Goal: Task Accomplishment & Management: Use online tool/utility

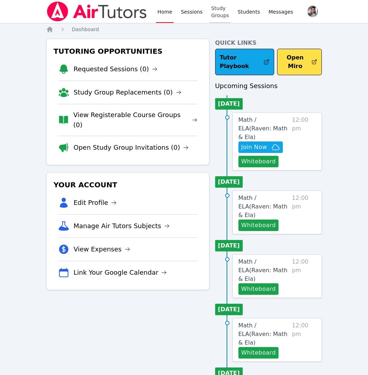
click at [215, 13] on link "Study Groups" at bounding box center [220, 11] width 21 height 23
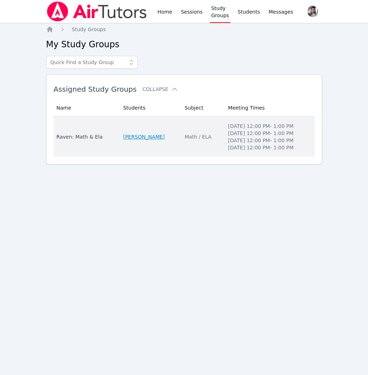
click at [143, 136] on link "[PERSON_NAME]" at bounding box center [144, 136] width 42 height 7
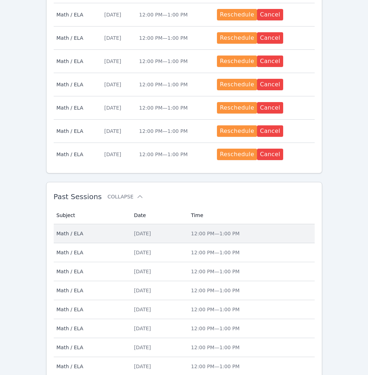
scroll to position [334, 0]
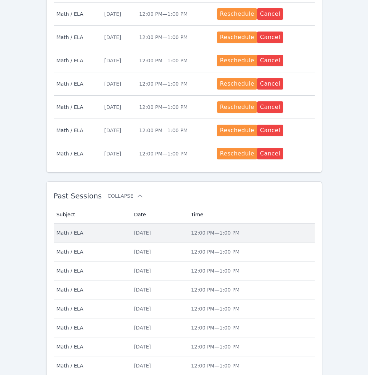
click at [179, 236] on td "Date Tue Aug 12" at bounding box center [158, 232] width 57 height 19
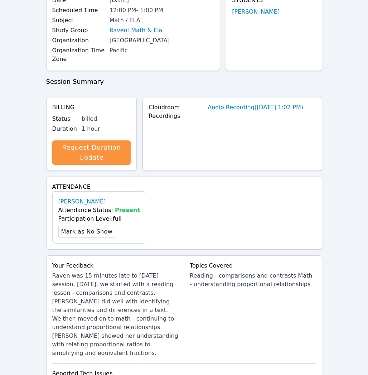
scroll to position [221, 0]
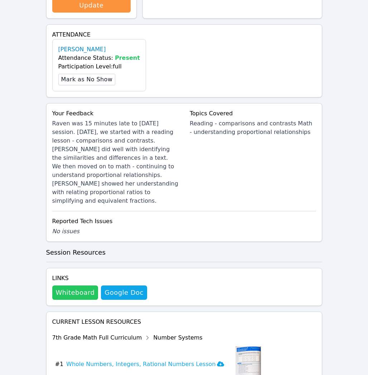
click at [77, 285] on button "Whiteboard" at bounding box center [75, 292] width 46 height 14
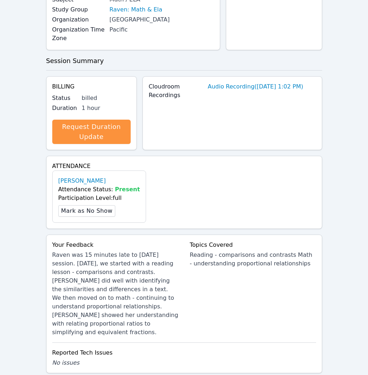
scroll to position [0, 0]
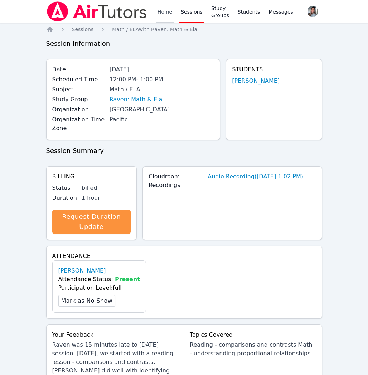
click at [166, 11] on link "Home" at bounding box center [165, 11] width 18 height 23
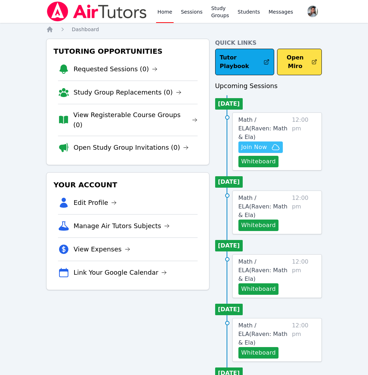
click at [256, 143] on span "Join Now" at bounding box center [254, 147] width 26 height 9
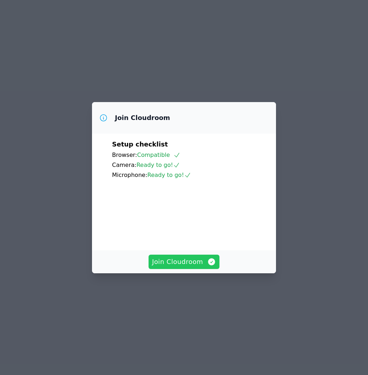
click at [198, 267] on span "Join Cloudroom" at bounding box center [184, 262] width 64 height 10
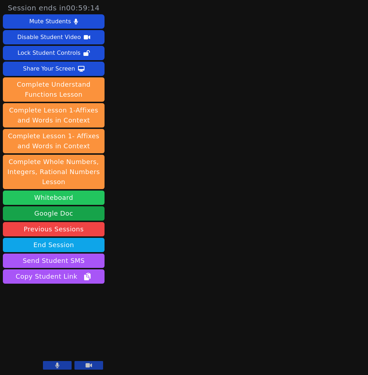
click at [67, 199] on button "Whiteboard" at bounding box center [54, 197] width 102 height 14
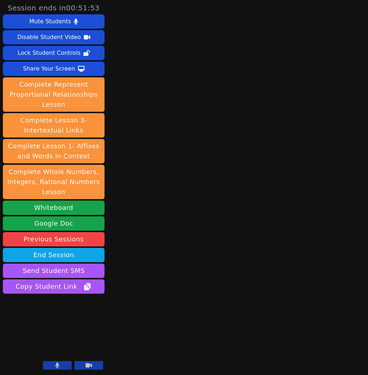
click at [54, 365] on button at bounding box center [57, 365] width 29 height 9
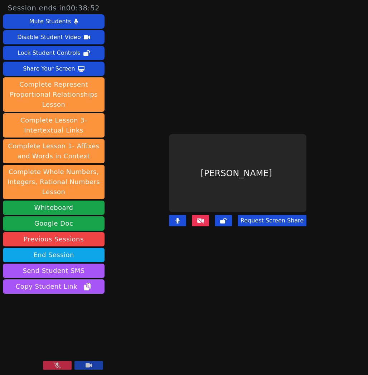
click at [50, 368] on button at bounding box center [57, 365] width 29 height 9
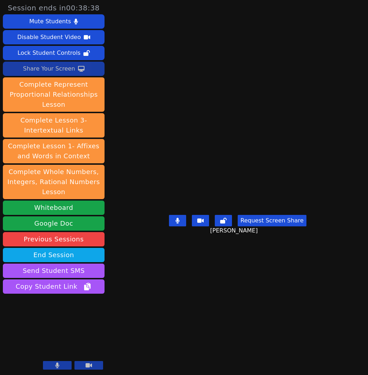
click at [25, 71] on div "Share Your Screen" at bounding box center [49, 68] width 52 height 11
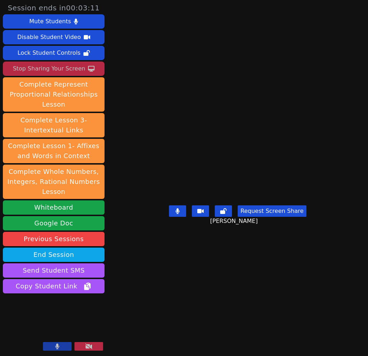
click at [88, 67] on icon at bounding box center [91, 69] width 6 height 6
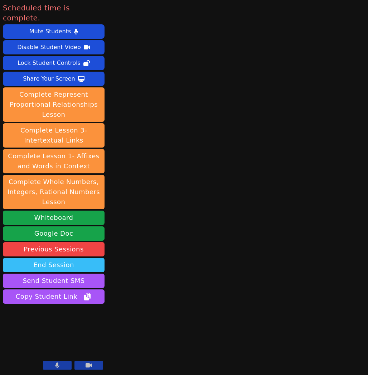
click at [50, 258] on button "End Session" at bounding box center [54, 265] width 102 height 14
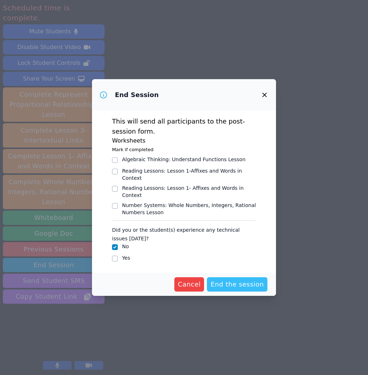
click at [227, 281] on span "End the session" at bounding box center [237, 284] width 53 height 10
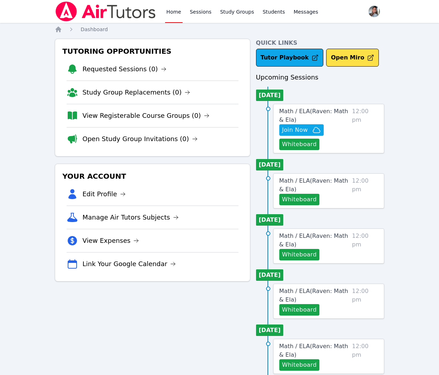
click at [332, 116] on link "Math / ELA ( Raven: Math & Ela )" at bounding box center [314, 115] width 70 height 17
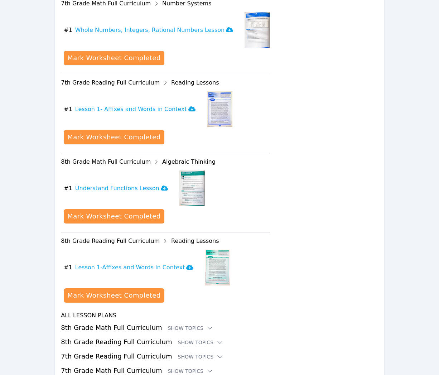
scroll to position [346, 0]
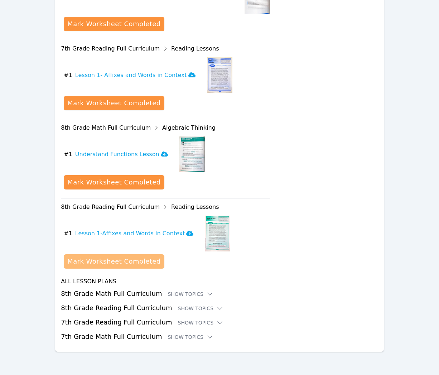
click at [108, 266] on div "Mark Worksheet Completed" at bounding box center [113, 261] width 93 height 10
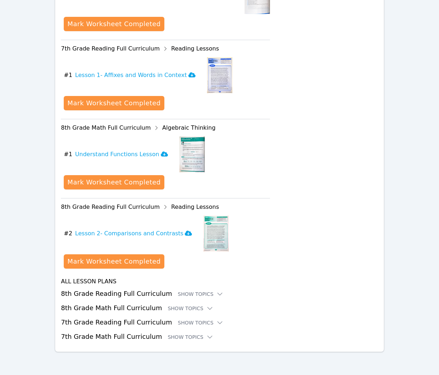
click at [108, 266] on div "Mark Worksheet Completed" at bounding box center [113, 261] width 93 height 10
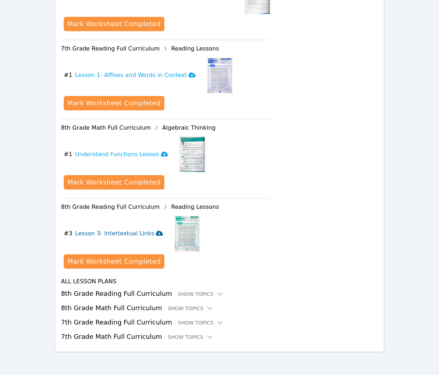
click at [125, 233] on h3 "Lesson 3- Intertextual Links" at bounding box center [119, 233] width 88 height 9
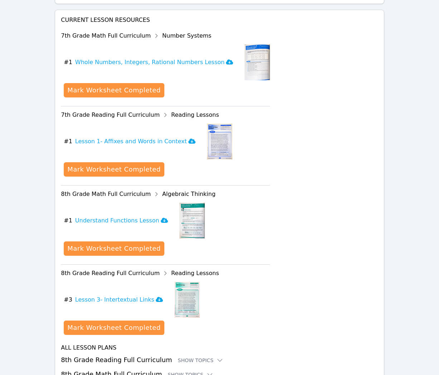
scroll to position [281, 0]
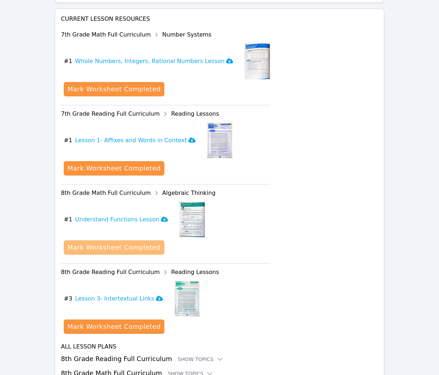
click at [145, 242] on button "Mark Worksheet Completed" at bounding box center [114, 247] width 100 height 14
click at [125, 248] on div "Mark Worksheet Completed" at bounding box center [113, 247] width 93 height 10
click at [142, 245] on div "Mark Worksheet Completed" at bounding box center [113, 247] width 93 height 10
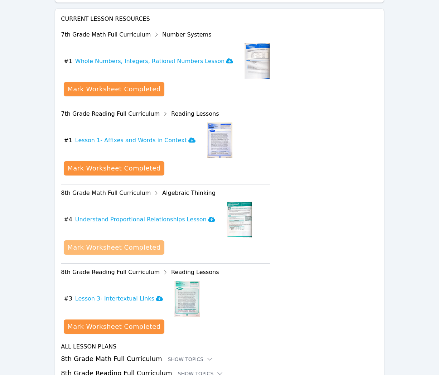
click at [140, 250] on div "Mark Worksheet Completed" at bounding box center [113, 247] width 93 height 10
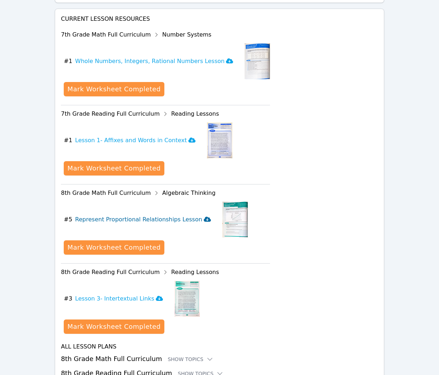
click at [187, 220] on h3 "Represent Proportional Relationships Lesson" at bounding box center [143, 219] width 136 height 9
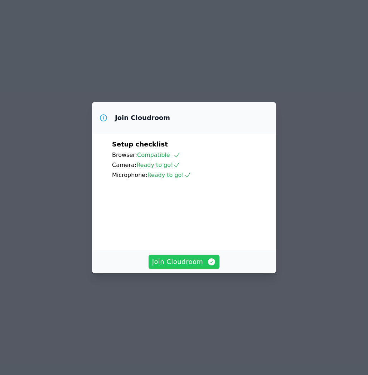
click at [195, 267] on span "Join Cloudroom" at bounding box center [184, 262] width 64 height 10
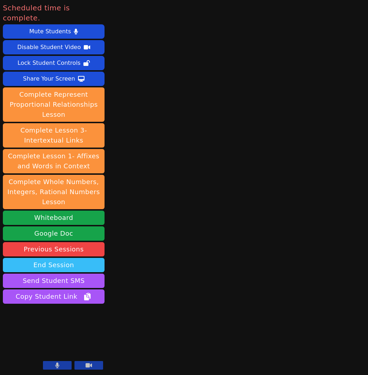
click at [77, 258] on button "End Session" at bounding box center [54, 265] width 102 height 14
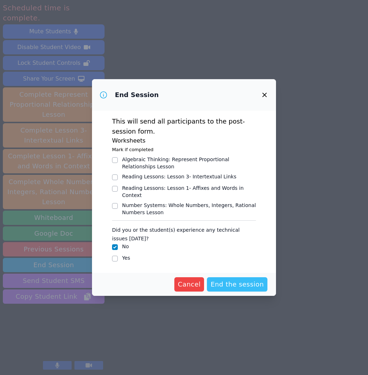
click at [241, 287] on span "End the session" at bounding box center [237, 284] width 53 height 10
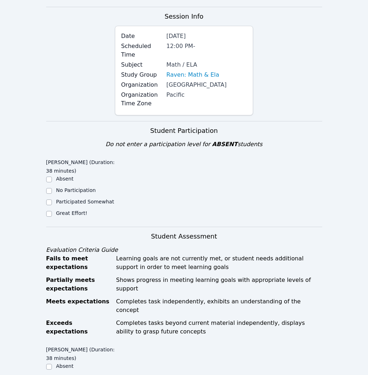
scroll to position [50, 0]
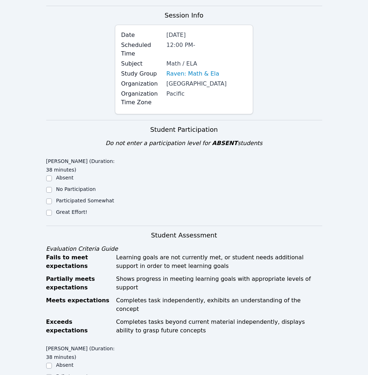
click at [77, 216] on div "Great Effort!" at bounding box center [80, 212] width 69 height 9
click at [78, 213] on label "Great Effort!" at bounding box center [71, 212] width 31 height 6
click at [52, 213] on input "Great Effort!" at bounding box center [49, 213] width 6 height 6
checkbox input "true"
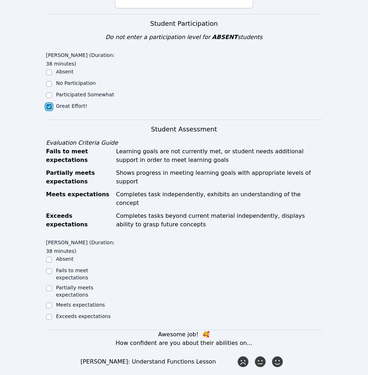
scroll to position [169, 0]
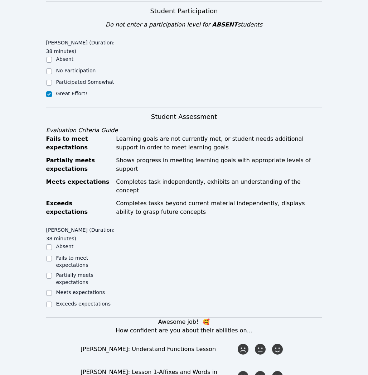
click at [91, 289] on label "Meets expectations" at bounding box center [80, 292] width 49 height 6
click at [52, 290] on input "Meets expectations" at bounding box center [49, 293] width 6 height 6
checkbox input "true"
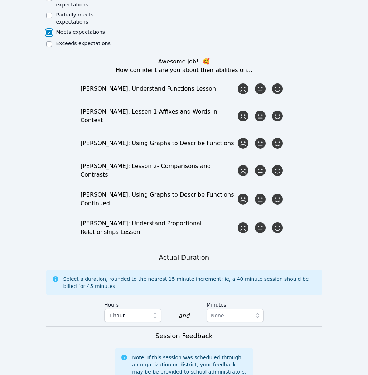
scroll to position [431, 0]
